Goal: Contribute content: Add original content to the website for others to see

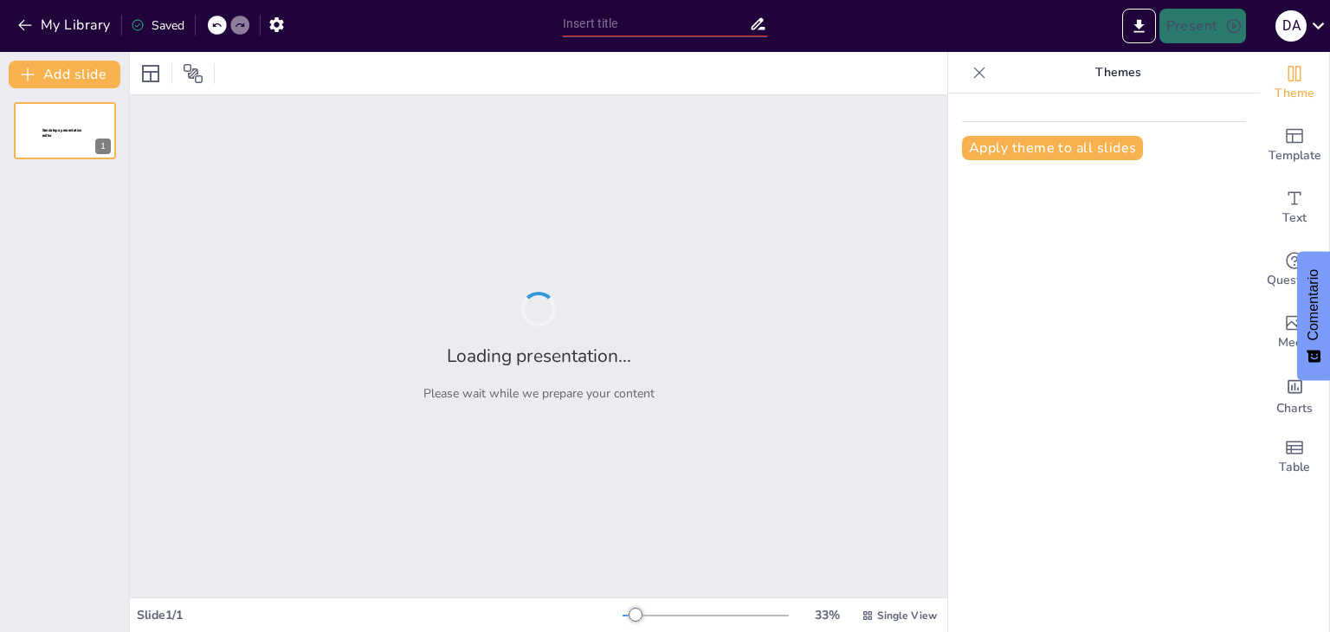
type input "Innovaciones en Logística: El Uso de Drones en Operaciones"
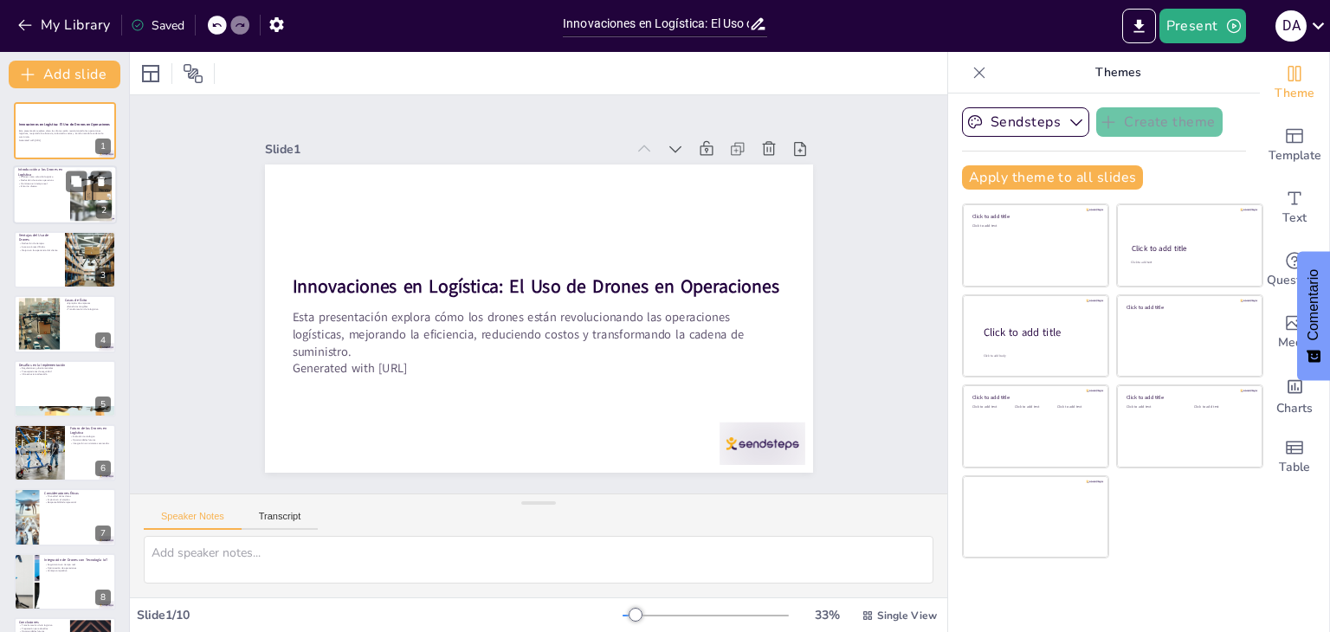
click at [67, 198] on div at bounding box center [65, 195] width 104 height 59
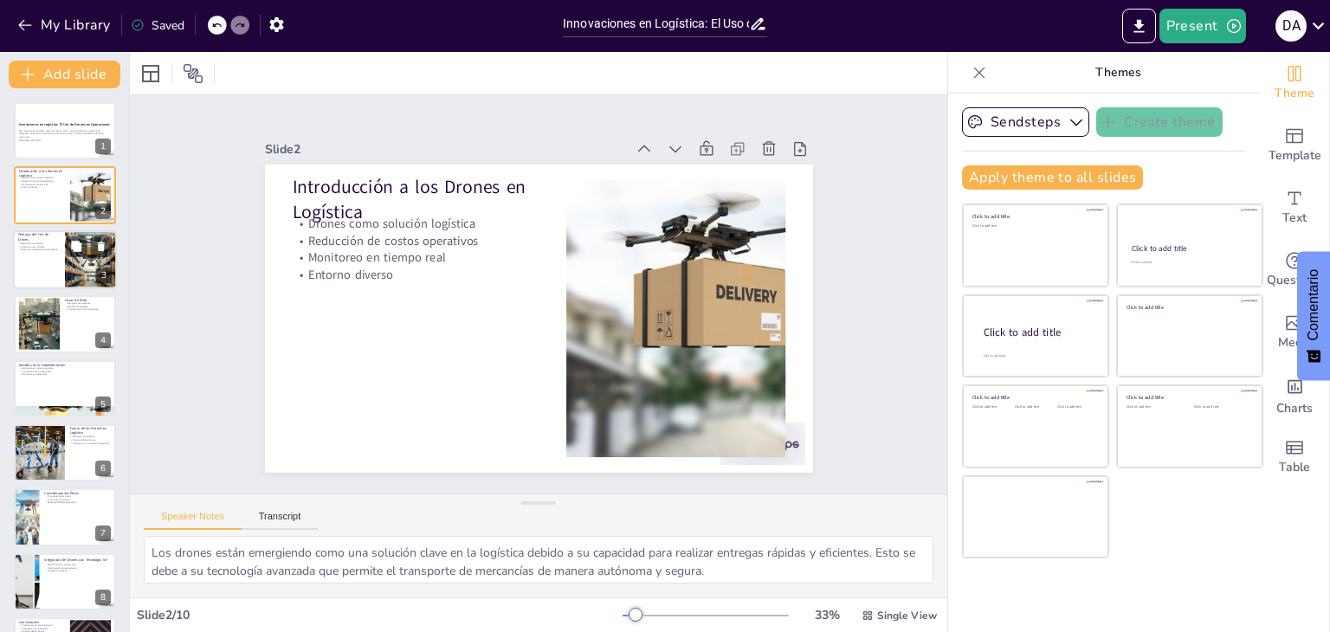
click at [72, 268] on div at bounding box center [90, 259] width 87 height 59
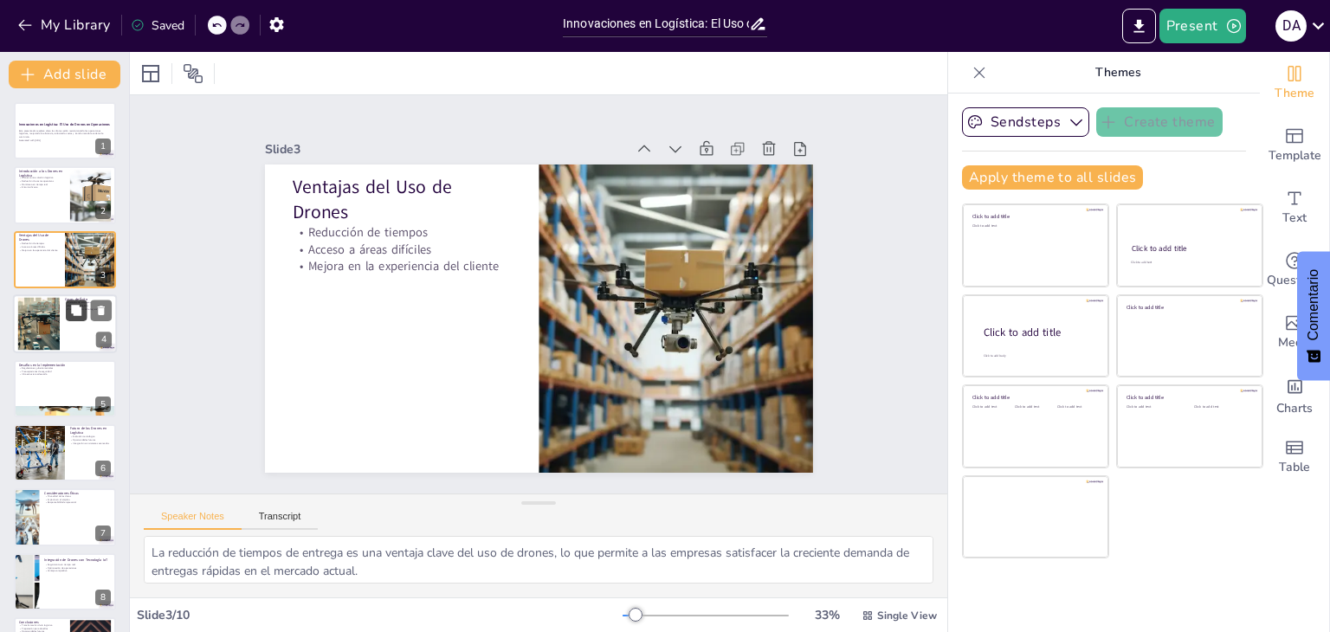
click at [67, 316] on button at bounding box center [76, 311] width 21 height 21
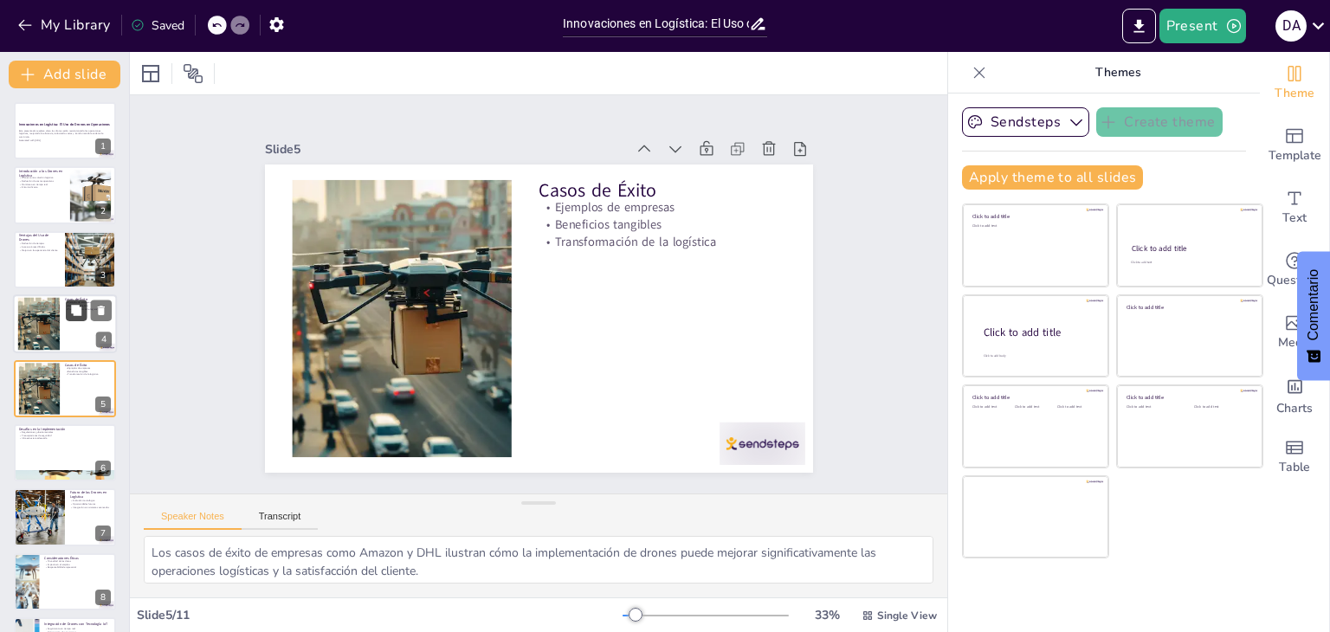
scroll to position [28, 0]
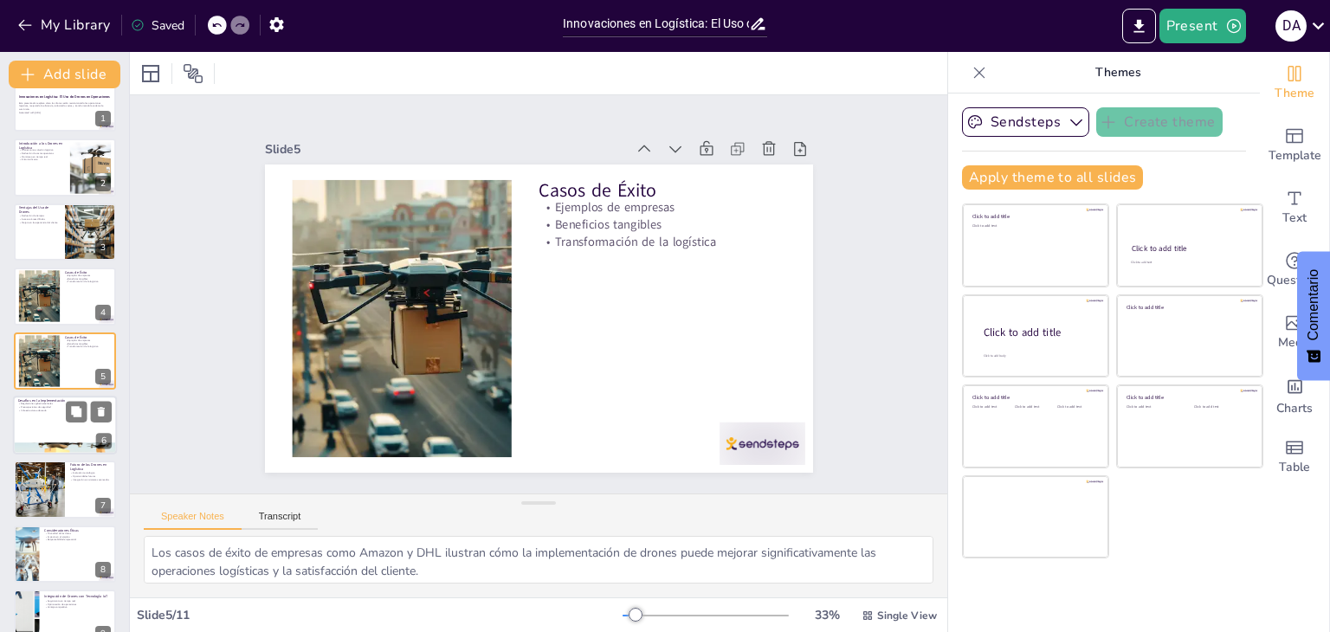
click at [57, 403] on p "Regulaciones gubernamentales" at bounding box center [65, 404] width 94 height 3
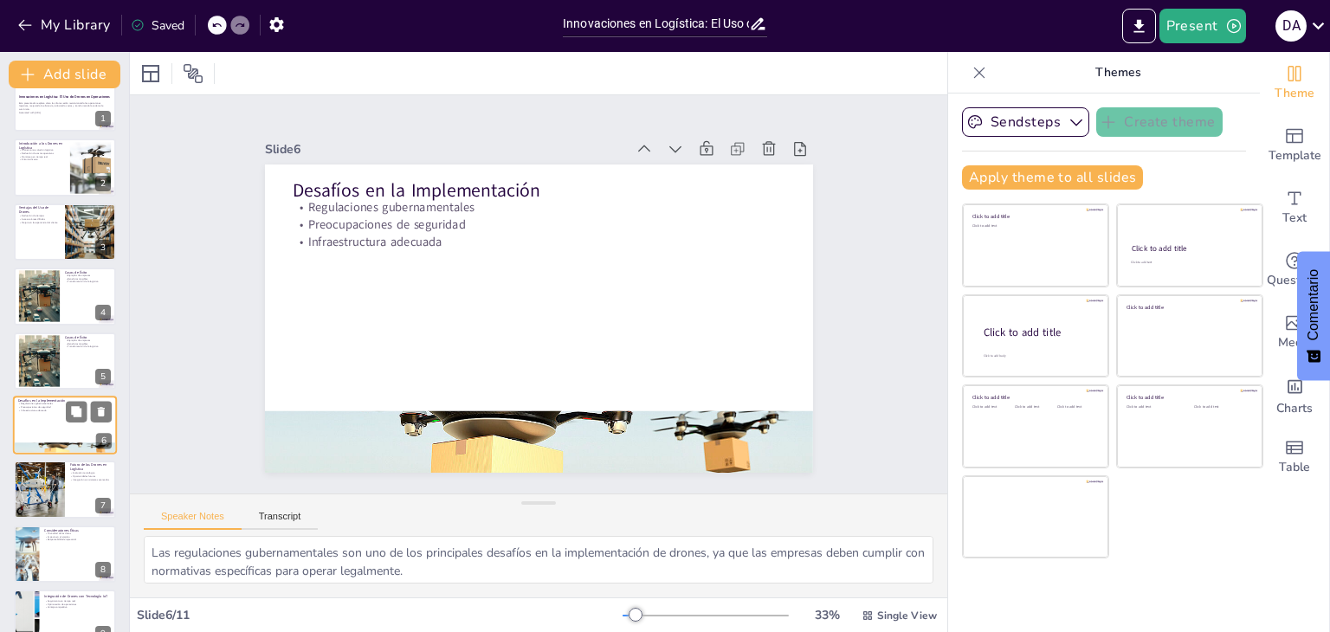
scroll to position [93, 0]
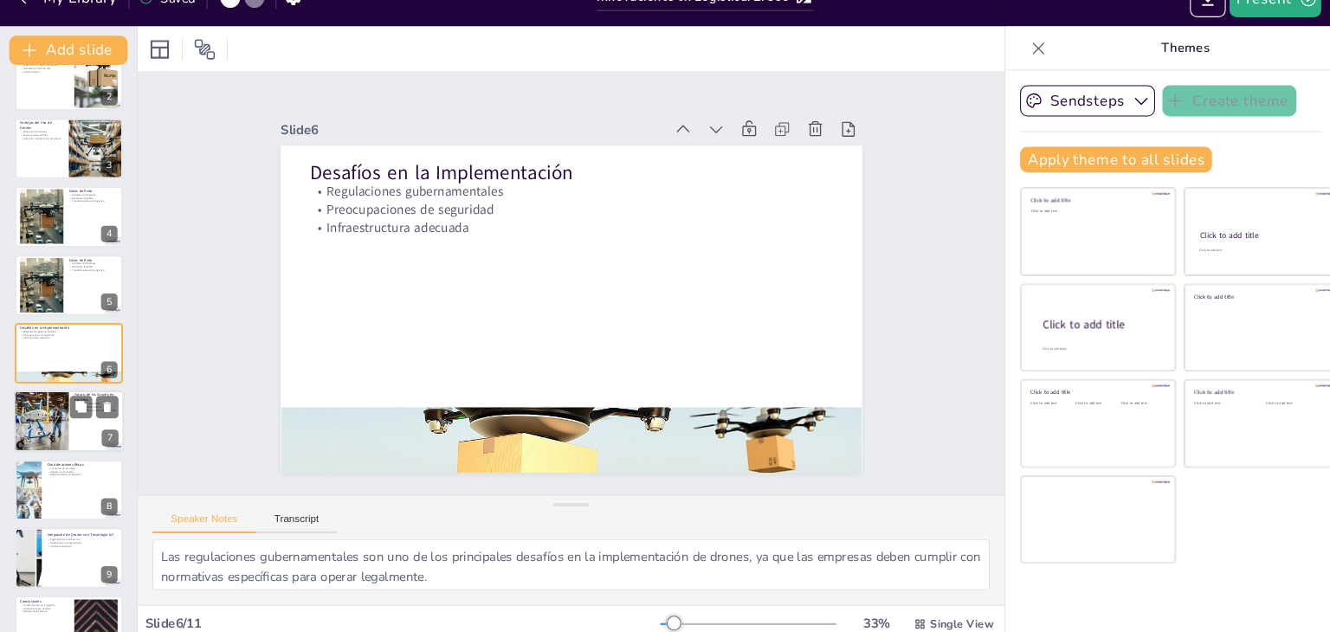
click at [59, 437] on div at bounding box center [39, 425] width 104 height 59
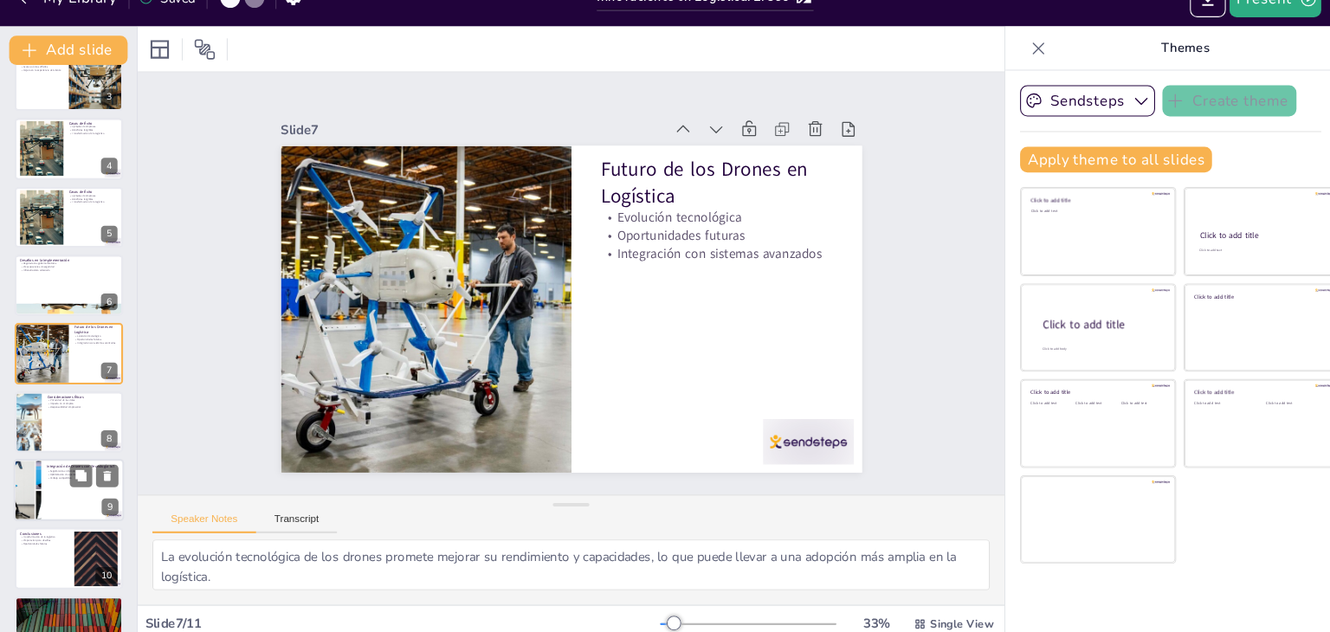
click at [63, 494] on div at bounding box center [65, 489] width 104 height 59
type textarea "La capacidad de realizar un seguimiento en tiempo real a través de la integraci…"
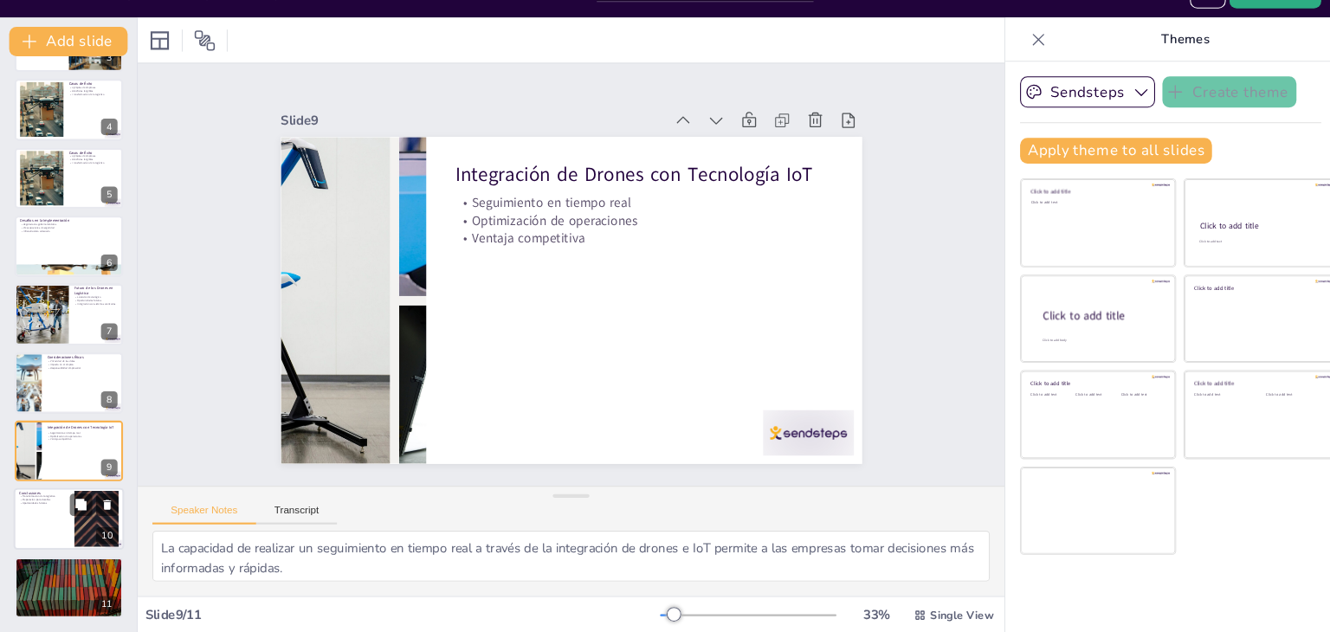
scroll to position [0, 0]
click at [63, 522] on div at bounding box center [65, 525] width 104 height 59
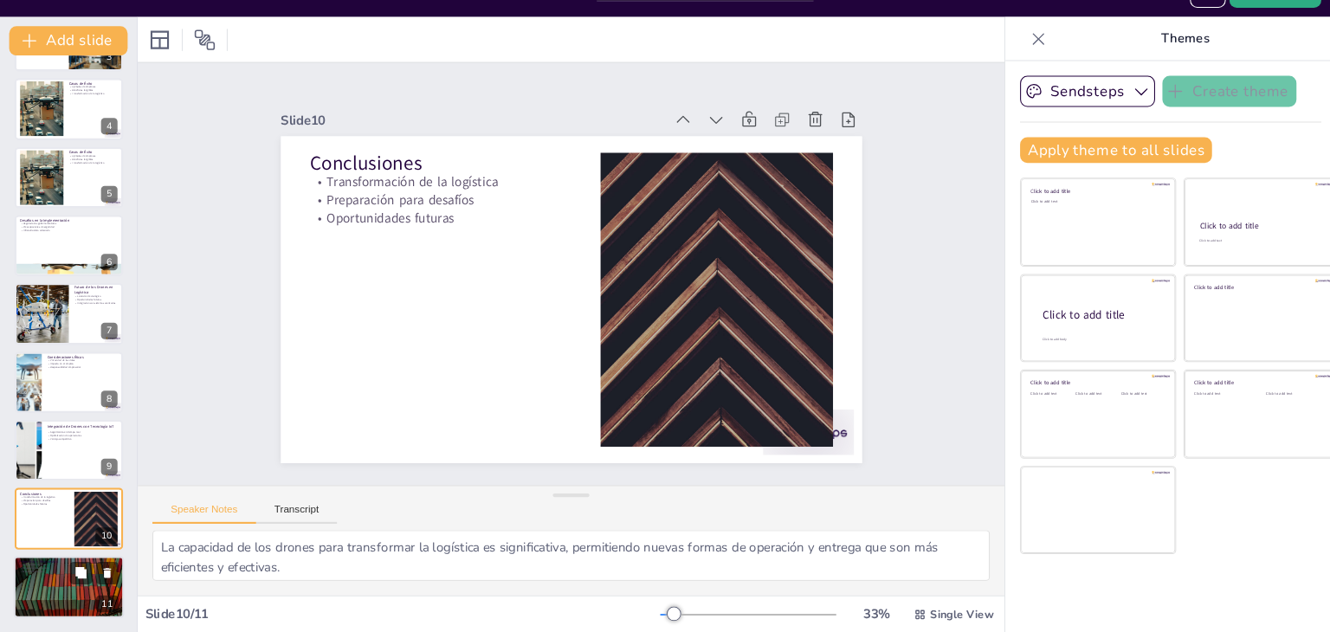
click at [70, 592] on div at bounding box center [65, 589] width 104 height 59
type textarea "El espacio para preguntas es fundamental para aclarar dudas y fomentar un diálo…"
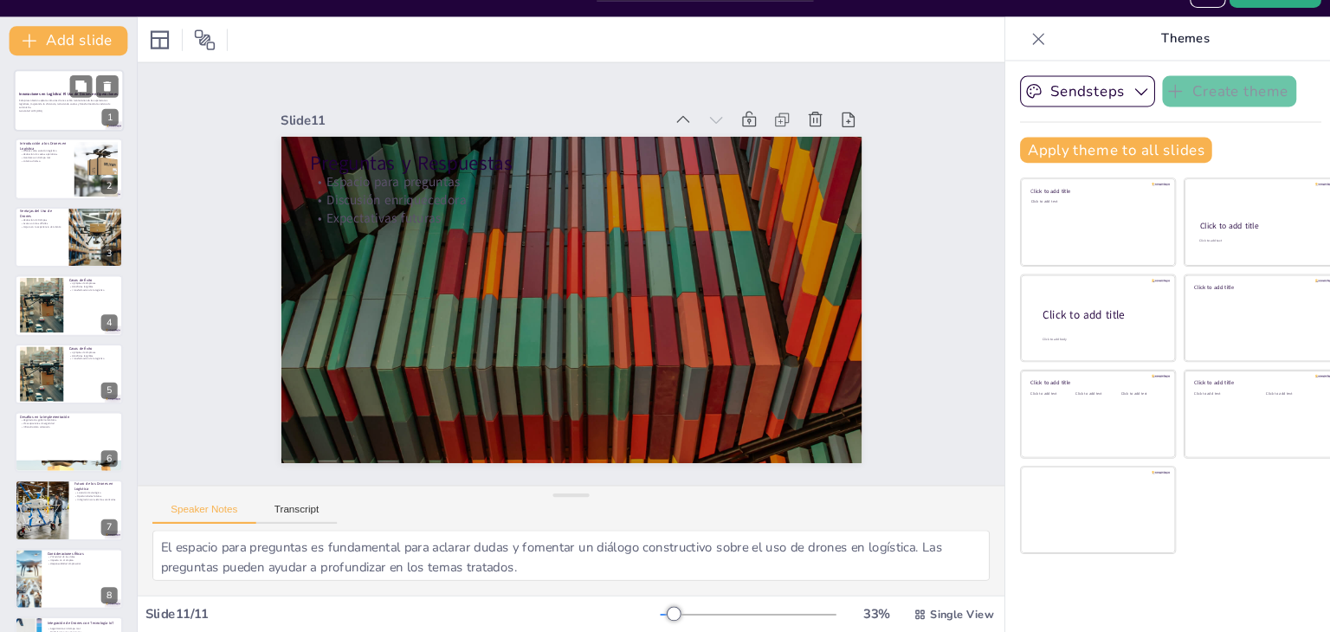
click at [64, 130] on p "Esta presentación explora cómo los drones están revolucionando las operaciones …" at bounding box center [65, 134] width 94 height 10
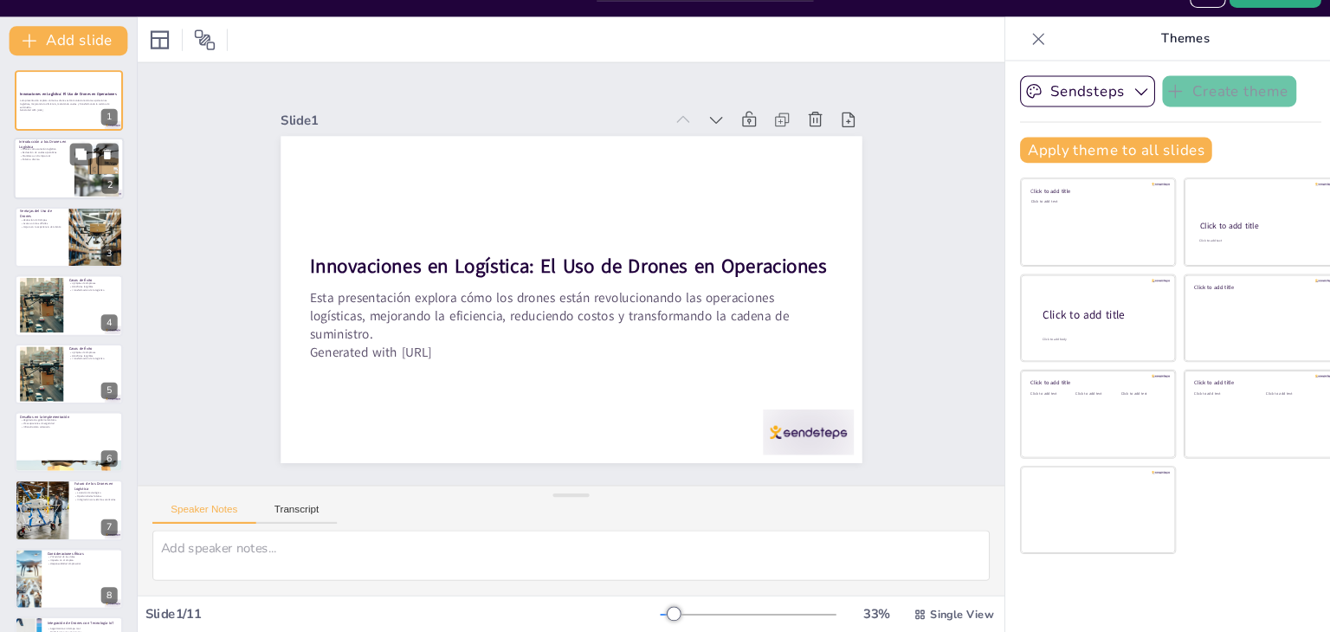
click at [63, 185] on p "Entorno diverso" at bounding box center [41, 186] width 47 height 3
type textarea "Los drones están emergiendo como una solución clave en la logística debido a su…"
